Goal: Transaction & Acquisition: Download file/media

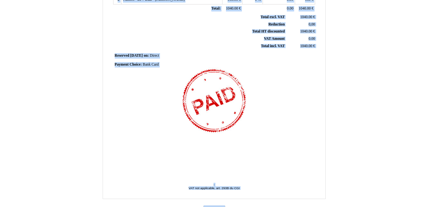
scroll to position [168, 0]
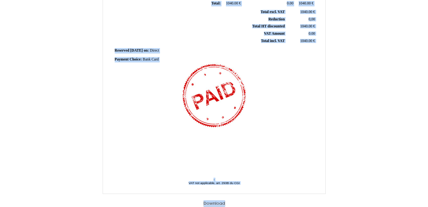
drag, startPoint x: 90, startPoint y: 14, endPoint x: 375, endPoint y: 212, distance: 346.3
drag, startPoint x: 375, startPoint y: 212, endPoint x: 366, endPoint y: 100, distance: 111.8
click at [366, 100] on div "Invoice Invoice N° 4788264 4788264 Creation date [DATE] Seller: Seller: - - - -…" at bounding box center [214, 27] width 373 height 360
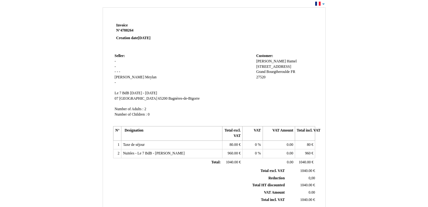
scroll to position [0, 0]
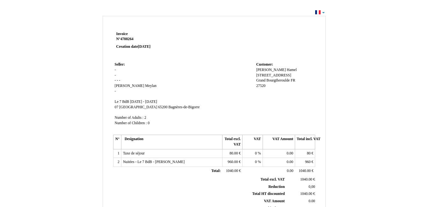
drag, startPoint x: 167, startPoint y: 23, endPoint x: 134, endPoint y: 74, distance: 60.9
click at [134, 74] on td "Seller: Seller: - - - - - Pierre Pierre Meylan Meylan - SIRET Le 7 BdB Le 7 BdB…" at bounding box center [183, 97] width 141 height 73
click at [322, 12] on div "Invoice Invoice N° 4788264 4788264 Creation date [DATE] Seller: Seller: - - - -…" at bounding box center [214, 191] width 428 height 367
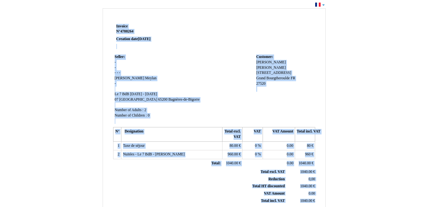
scroll to position [168, 0]
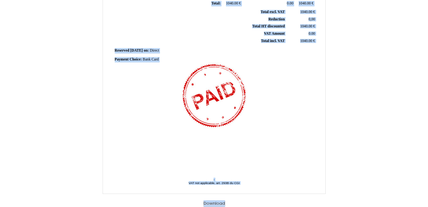
drag, startPoint x: 110, startPoint y: 25, endPoint x: 339, endPoint y: 221, distance: 301.7
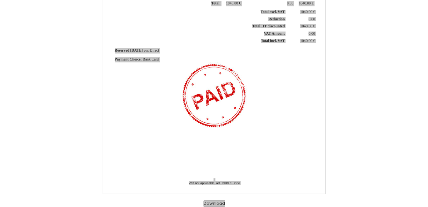
scroll to position [0, 0]
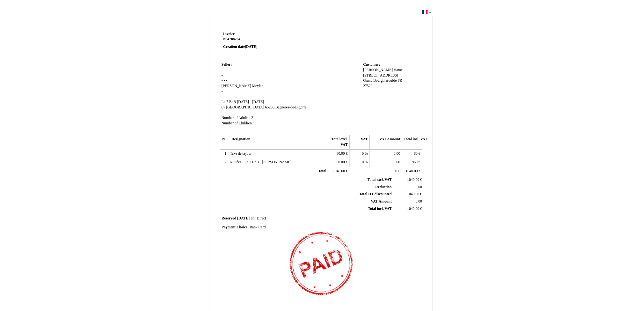
click at [432, 80] on div "Invoice Invoice N° 4788264 4788264 Creation date [DATE] Seller: Seller: - - - -…" at bounding box center [321, 191] width 642 height 367
drag, startPoint x: 214, startPoint y: 19, endPoint x: 118, endPoint y: -4, distance: 99.0
click at [118, 0] on html "Invoice Invoice N° 4788264 4788264 Creation date [DATE] Seller: Seller: - - - -…" at bounding box center [321, 155] width 642 height 311
click at [432, 116] on div "Invoice Invoice N° 4788264 4788264 Creation date [DATE] Seller: Seller: - - - -…" at bounding box center [321, 194] width 373 height 360
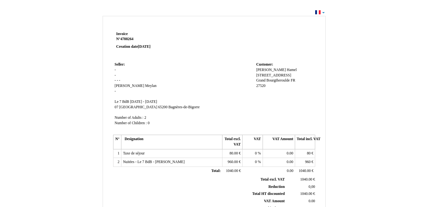
click at [233, 94] on td "Seller: Seller: - - - - - Pierre Pierre Meylan Meylan - SIRET Le 7 BdB Le 7 BdB…" at bounding box center [183, 97] width 141 height 73
click at [319, 13] on div "Invoice Invoice N° 4788264 4788264 Creation date [DATE] Seller: Seller: - - - -…" at bounding box center [214, 191] width 428 height 367
click at [322, 11] on div "Invoice Invoice N° 4788264 4788264 Creation date [DATE] Seller: Seller: - - - -…" at bounding box center [214, 191] width 428 height 367
click at [322, 12] on div "Invoice Invoice N° 4788264 4788264 Creation date [DATE] Seller: Seller: - - - -…" at bounding box center [214, 191] width 428 height 367
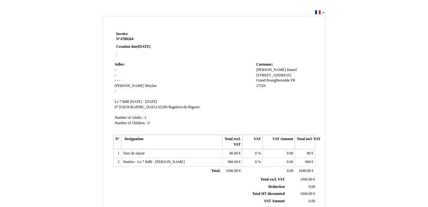
drag, startPoint x: 190, startPoint y: 86, endPoint x: 179, endPoint y: 47, distance: 40.8
click at [179, 47] on div "Invoice Invoice N° 4788264 4788264 Creation date 20 December 2024 Seller: Selle…" at bounding box center [214, 180] width 204 height 301
click at [179, 47] on p "Invoice Invoice N° 4788264 4788264 Creation date 20 December 2024" at bounding box center [154, 41] width 76 height 18
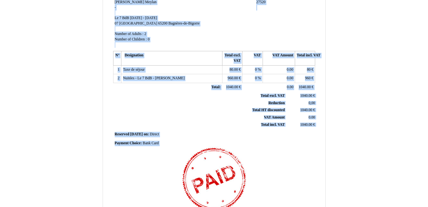
scroll to position [168, 0]
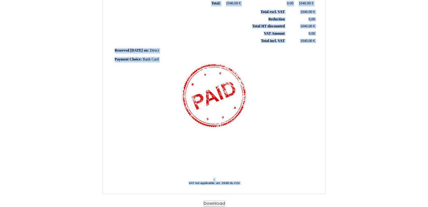
drag, startPoint x: 116, startPoint y: 33, endPoint x: 307, endPoint y: 199, distance: 252.9
click at [307, 199] on div "Invoice Invoice N° 4788264 4788264 Creation date [DATE] Seller: Seller: - - - -…" at bounding box center [214, 27] width 373 height 360
click at [216, 204] on button "Download" at bounding box center [214, 203] width 22 height 7
click at [324, 86] on div "Invoice Invoice N° 4788264 4788264 Creation date 20 December 2024 Seller: Selle…" at bounding box center [214, 27] width 222 height 331
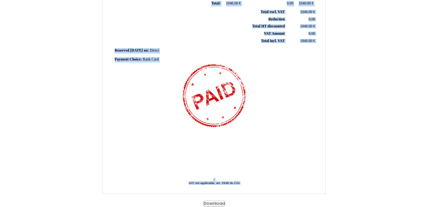
click at [393, 91] on div "Invoice Invoice N° 4788264 4788264 Creation date [DATE] Seller: Seller: - - - -…" at bounding box center [214, 27] width 373 height 360
click at [291, 123] on div "Invoice Invoice N° 4788264 4788264 Creation date 20 December 2024 Seller: Selle…" at bounding box center [214, 12] width 204 height 301
click at [378, 89] on div "Invoice Invoice N° 4788264 4788264 Creation date [DATE] Seller: Seller: - - - -…" at bounding box center [214, 27] width 373 height 360
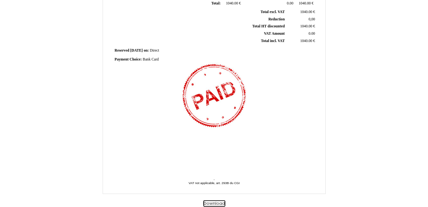
click at [220, 203] on button "Download" at bounding box center [214, 203] width 22 height 7
click at [222, 69] on div "Invoice Invoice N° 4788264 4788264 Creation date 20 December 2024 Seller: Selle…" at bounding box center [214, 12] width 204 height 301
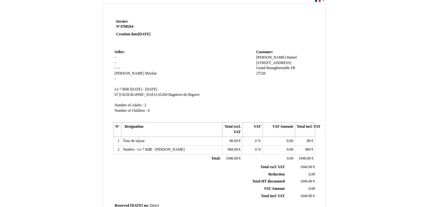
scroll to position [0, 0]
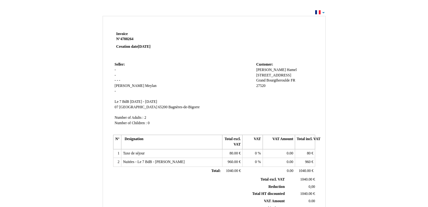
drag, startPoint x: 165, startPoint y: 27, endPoint x: 382, endPoint y: 25, distance: 216.3
click at [382, 25] on div "Invoice Invoice N° 4788264 4788264 Creation date [DATE] Seller: Seller: - - - -…" at bounding box center [214, 194] width 373 height 360
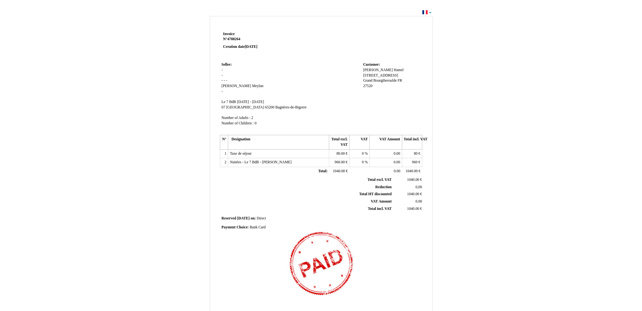
drag, startPoint x: 209, startPoint y: 16, endPoint x: 171, endPoint y: 8, distance: 38.6
click at [171, 8] on div "Invoice Invoice N° 4788264 4788264 Creation date [DATE] Seller: Seller: - - - -…" at bounding box center [321, 191] width 642 height 367
